Goal: Information Seeking & Learning: Learn about a topic

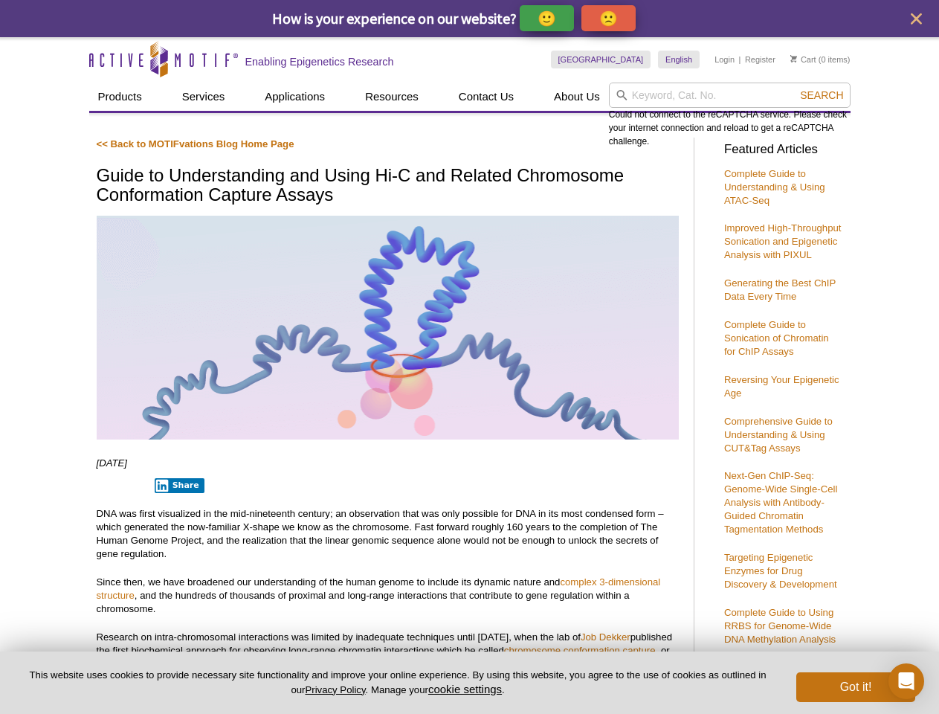
click at [548, 18] on p "🙂" at bounding box center [547, 18] width 19 height 19
click at [611, 18] on span "Give Feedback" at bounding box center [606, 18] width 89 height 17
click at [916, 19] on icon "close" at bounding box center [916, 18] width 11 height 11
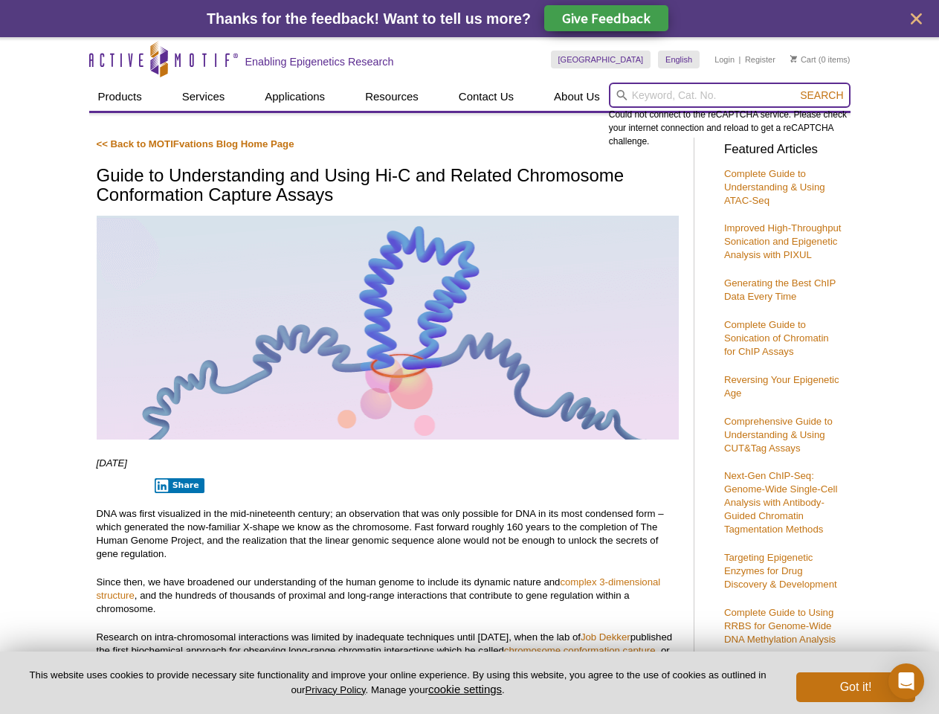
click at [730, 95] on input "search" at bounding box center [730, 95] width 242 height 25
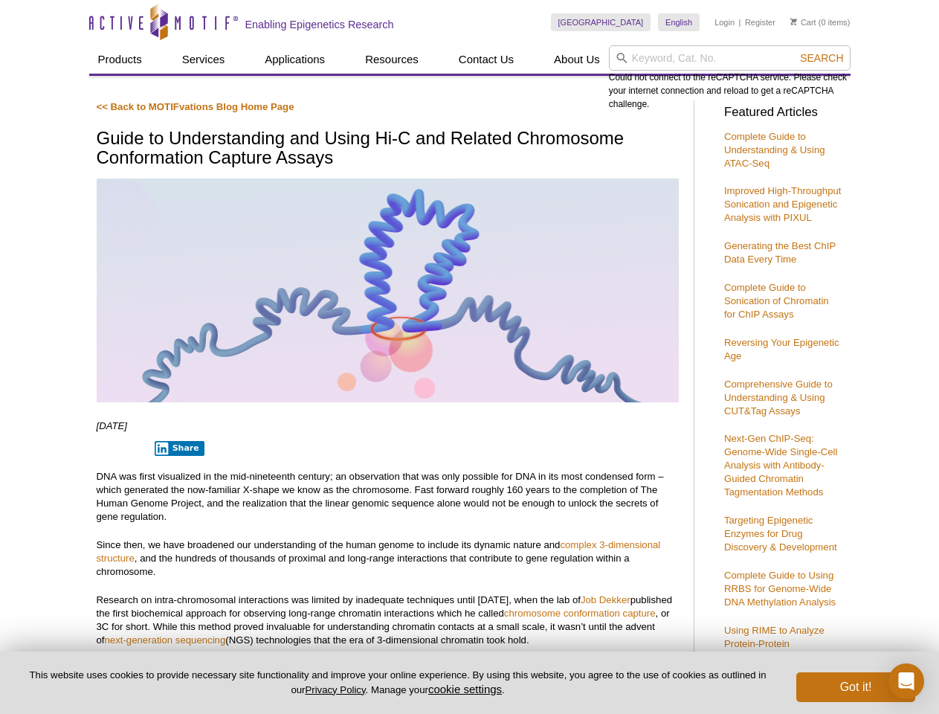
click at [822, 95] on div "Could not connect to the reCAPTCHA service. Please check your internet connecti…" at bounding box center [730, 77] width 242 height 65
click at [176, 486] on p "DNA was first visualized in the mid-nineteenth century; an observation that was…" at bounding box center [388, 497] width 582 height 54
click at [468, 689] on button "cookie settings" at bounding box center [465, 689] width 74 height 13
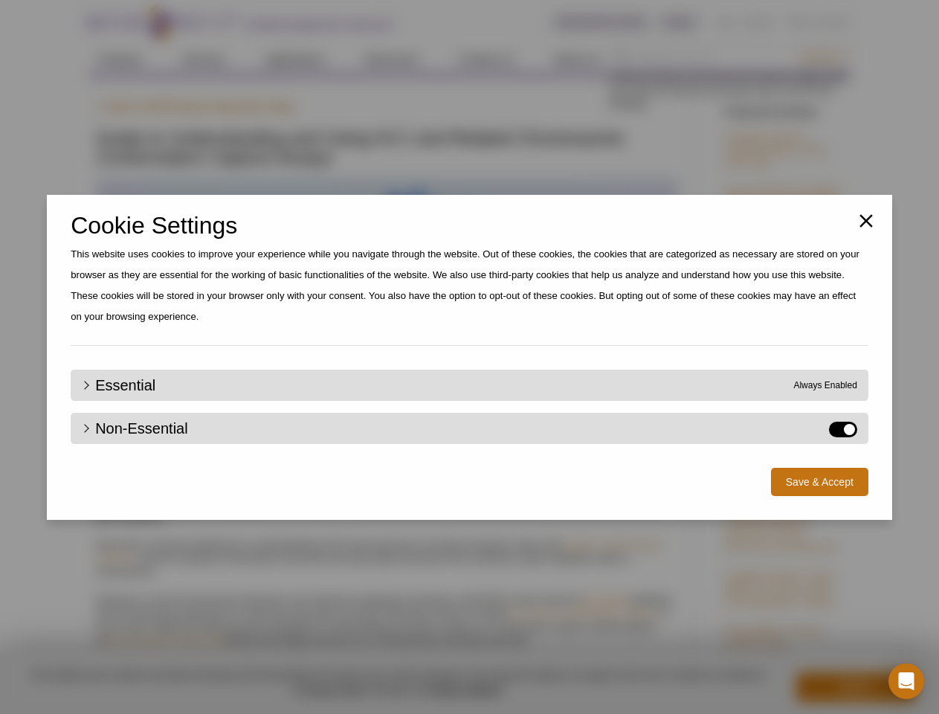
click at [856, 687] on div "Close Cookie Settings This website uses cookies to improve your experience whil…" at bounding box center [469, 357] width 939 height 714
click at [907, 681] on icon "Open Intercom Messenger" at bounding box center [907, 681] width 16 height 18
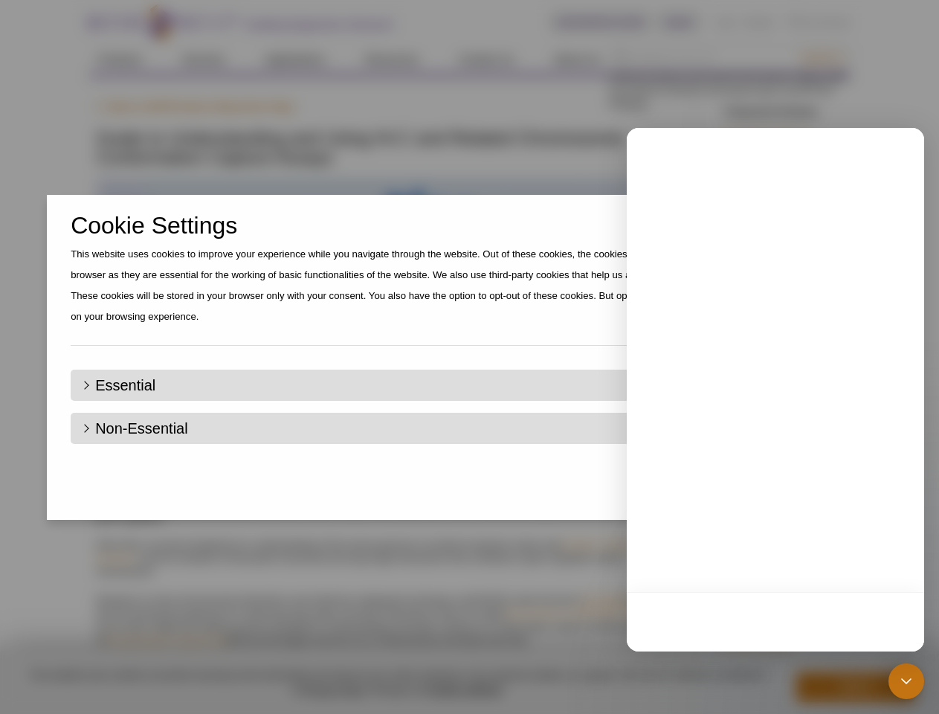
click at [822, 58] on div "Close Cookie Settings This website uses cookies to improve your experience whil…" at bounding box center [469, 357] width 939 height 714
